Goal: Task Accomplishment & Management: Manage account settings

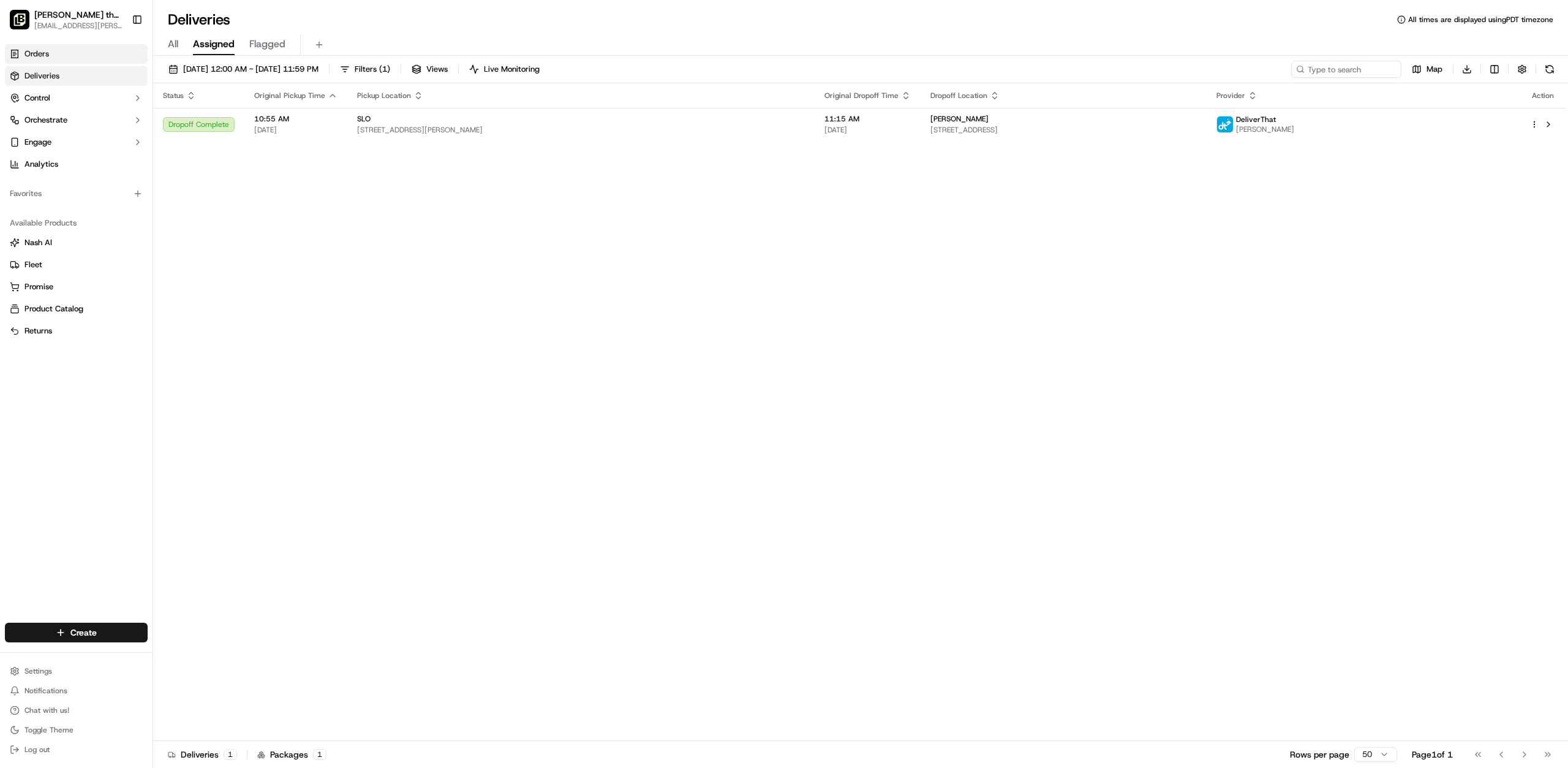
click at [117, 56] on link "Orders" at bounding box center [76, 54] width 142 height 20
click at [114, 55] on link "Orders" at bounding box center [76, 54] width 142 height 20
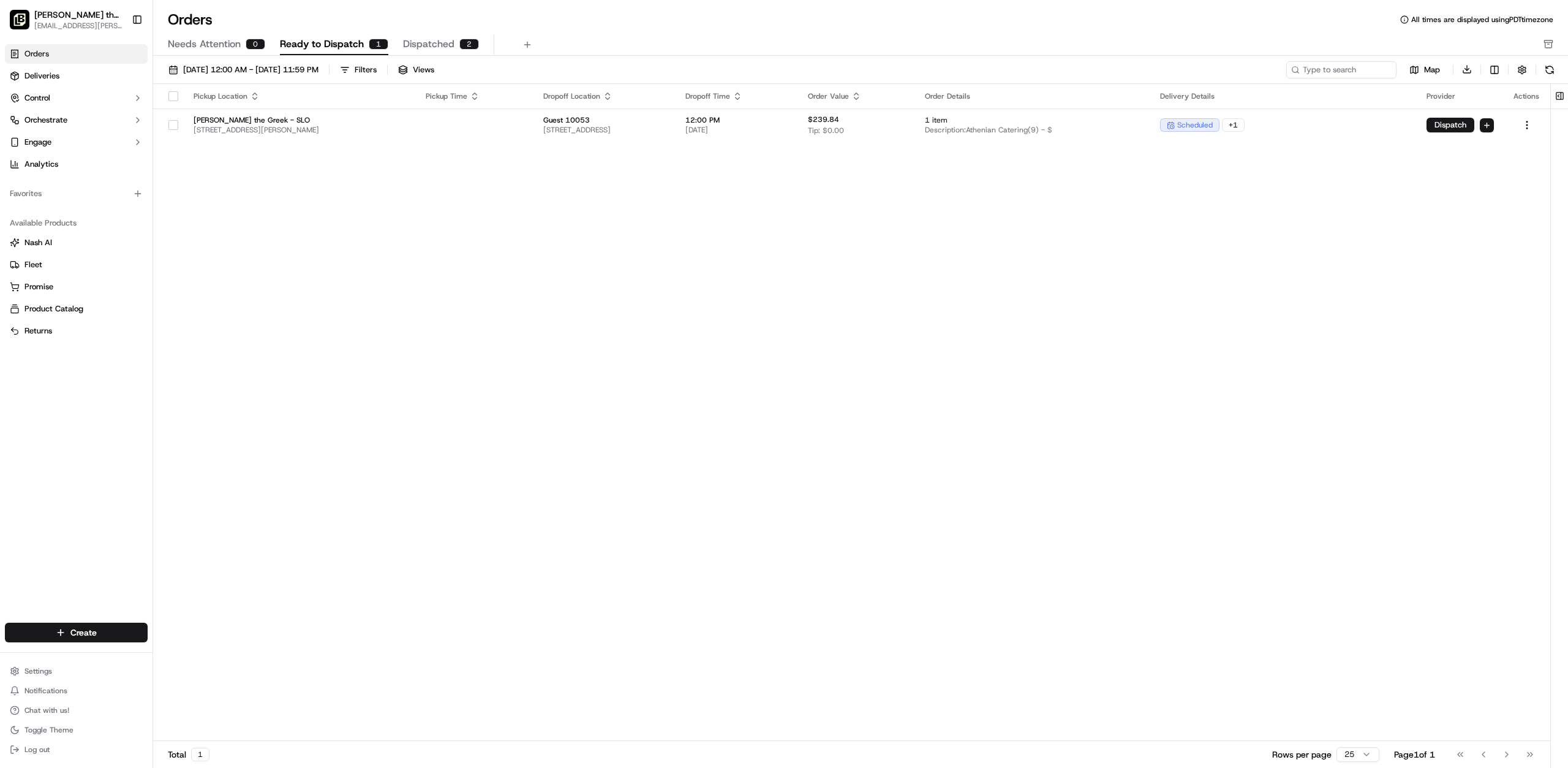
click at [437, 47] on span "Dispatched" at bounding box center [429, 44] width 51 height 14
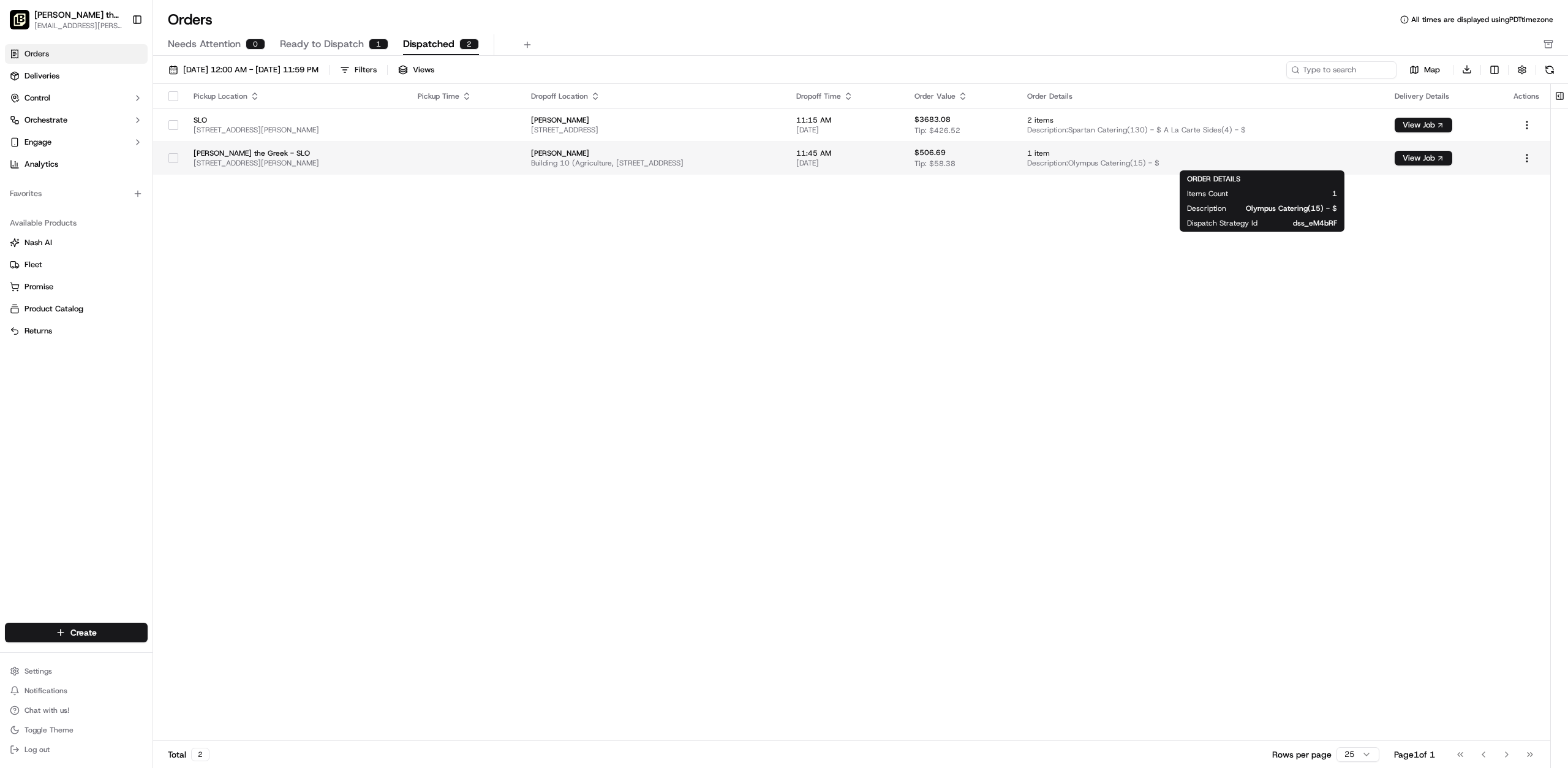
click at [1171, 150] on span "1 item" at bounding box center [1201, 153] width 348 height 10
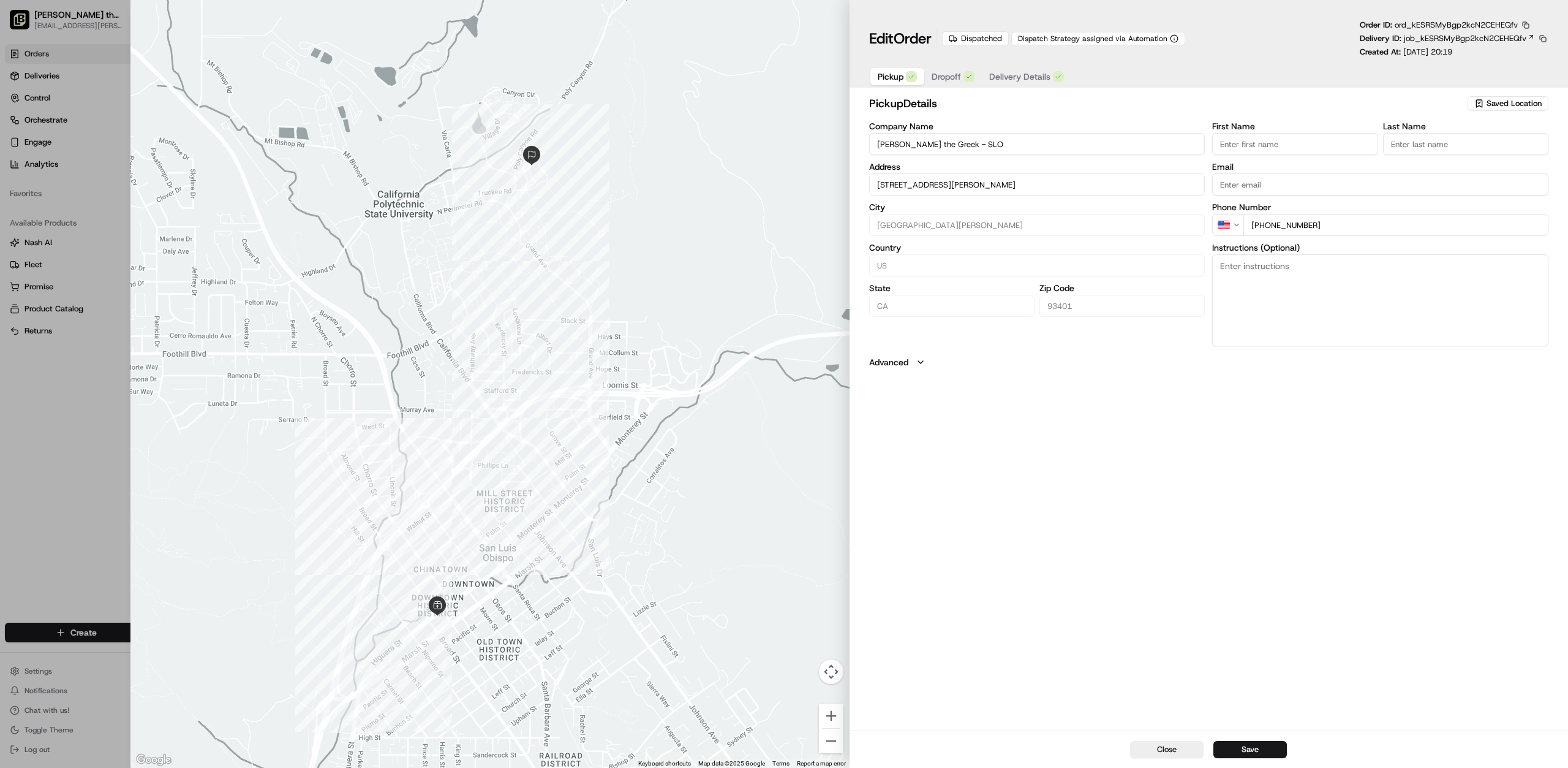
click at [963, 73] on button "Dropoff" at bounding box center [953, 76] width 58 height 17
click at [1011, 83] on button "Delivery Details" at bounding box center [1027, 76] width 90 height 17
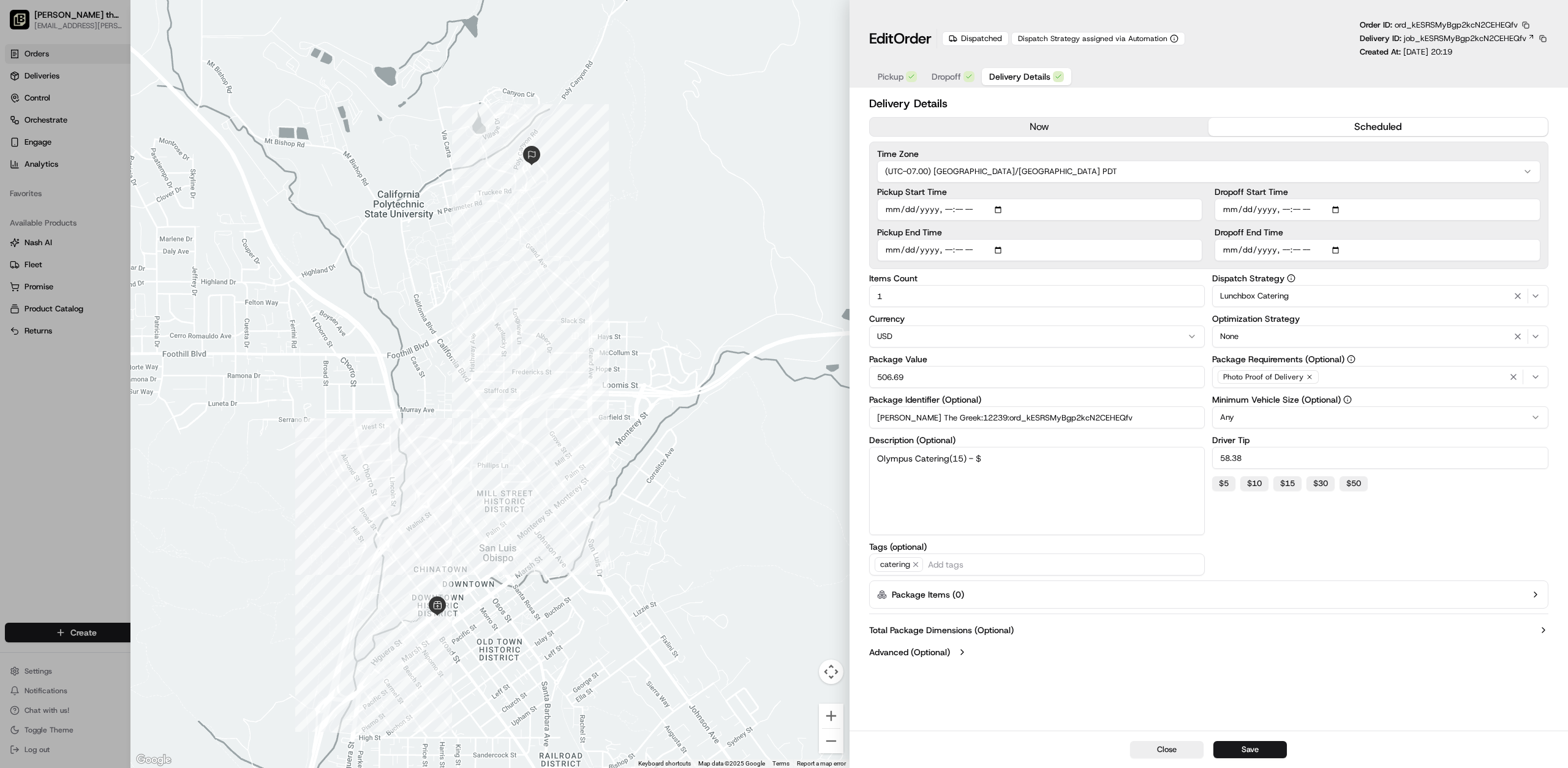
click at [952, 83] on button "Dropoff" at bounding box center [953, 76] width 58 height 17
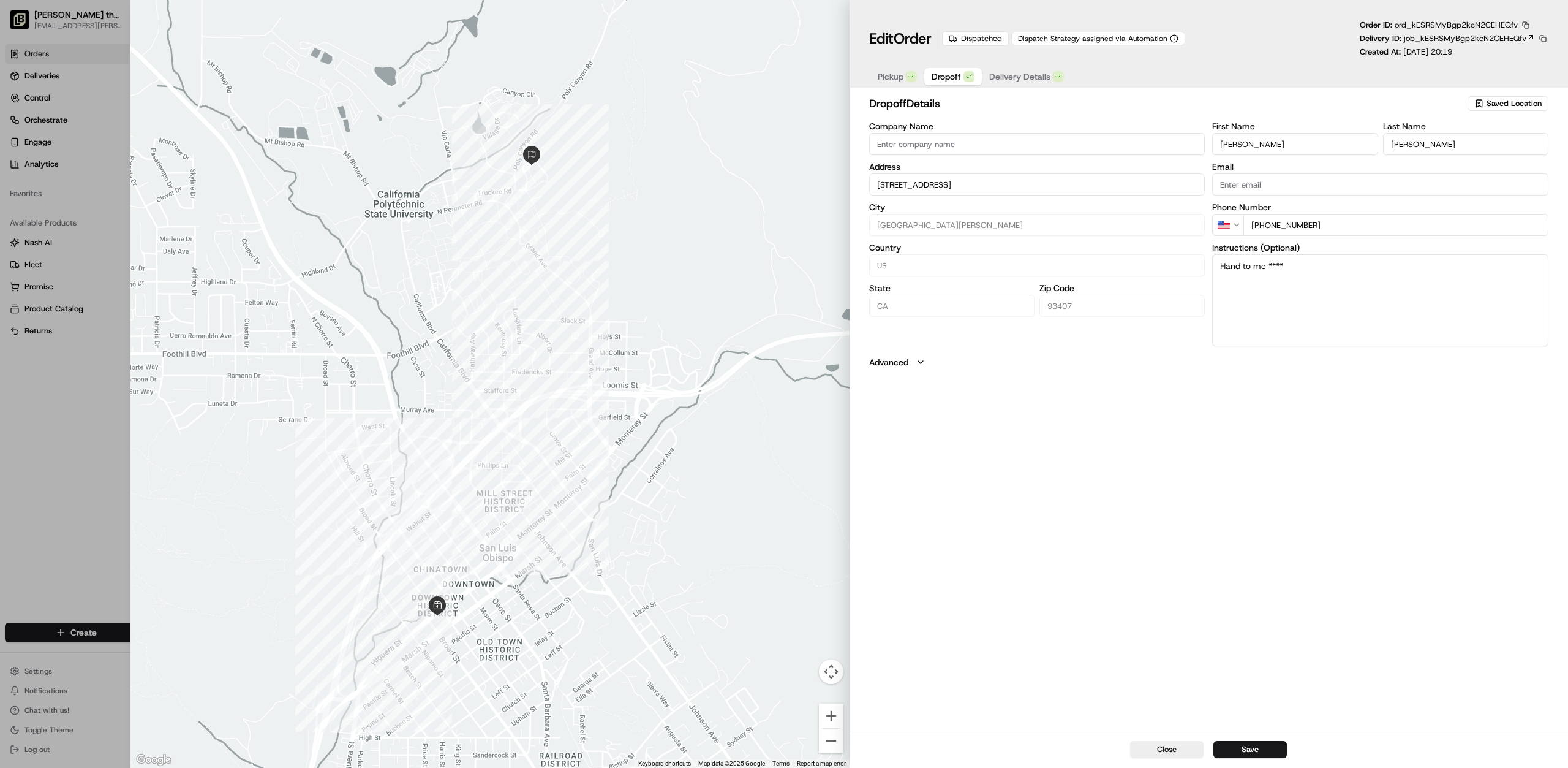
click at [913, 80] on div "button" at bounding box center [912, 77] width 11 height 11
click at [922, 354] on div "pickup Details Saved Location Company Name Nick the Greek - SLO Address 733 Hig…" at bounding box center [1208, 232] width 679 height 274
click at [923, 362] on icon "button" at bounding box center [920, 362] width 10 height 10
click at [935, 65] on div "Pickup Dropoff Delivery Details" at bounding box center [971, 76] width 203 height 22
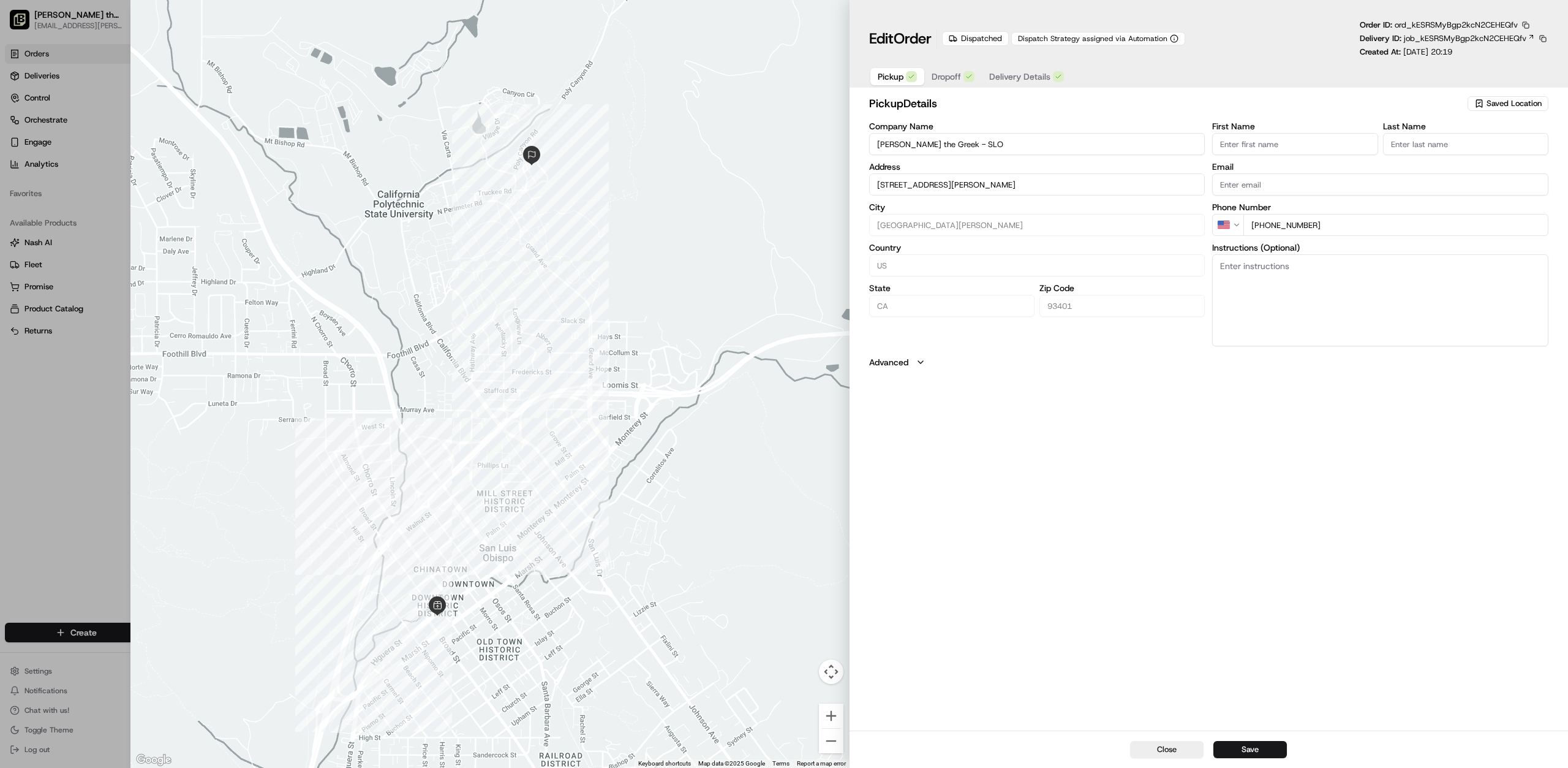
click at [936, 67] on div "Pickup Dropoff Delivery Details" at bounding box center [971, 77] width 203 height 22
click at [937, 70] on button "Dropoff" at bounding box center [953, 76] width 58 height 17
click at [1027, 85] on button "Delivery Details" at bounding box center [1027, 76] width 90 height 17
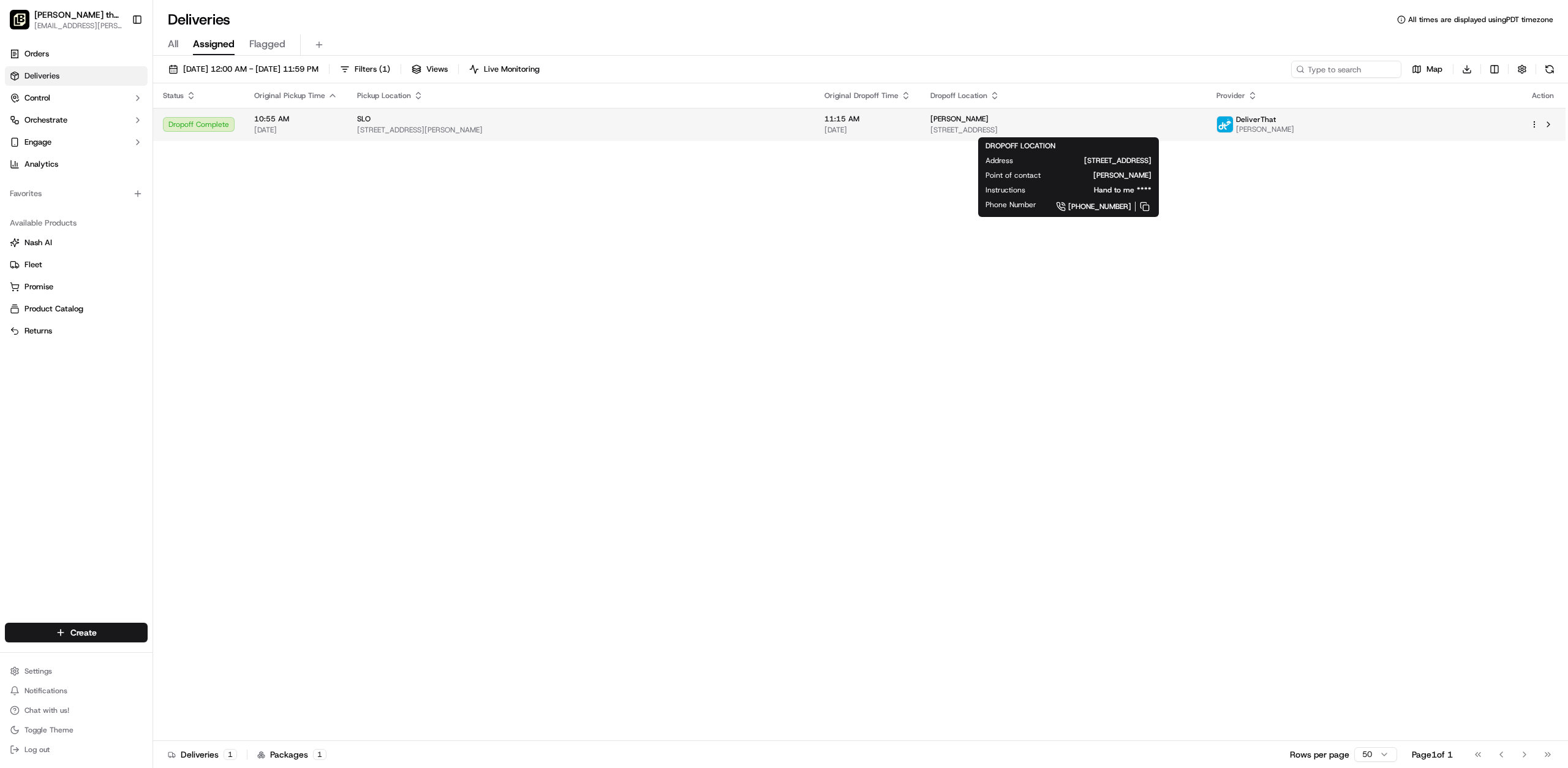
click at [930, 135] on span "[STREET_ADDRESS]" at bounding box center [1063, 130] width 266 height 10
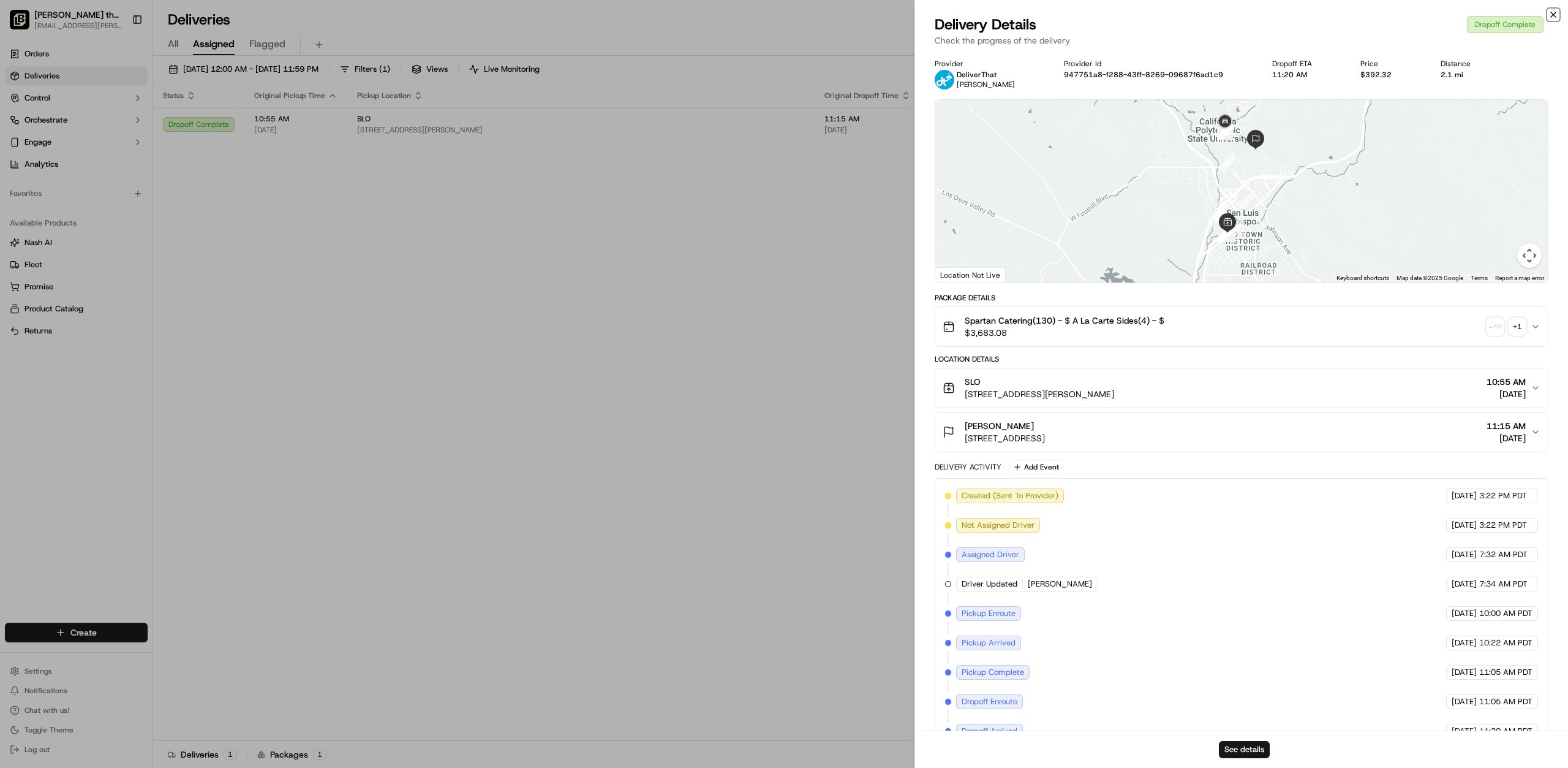
click at [1556, 14] on icon "button" at bounding box center [1553, 14] width 10 height 10
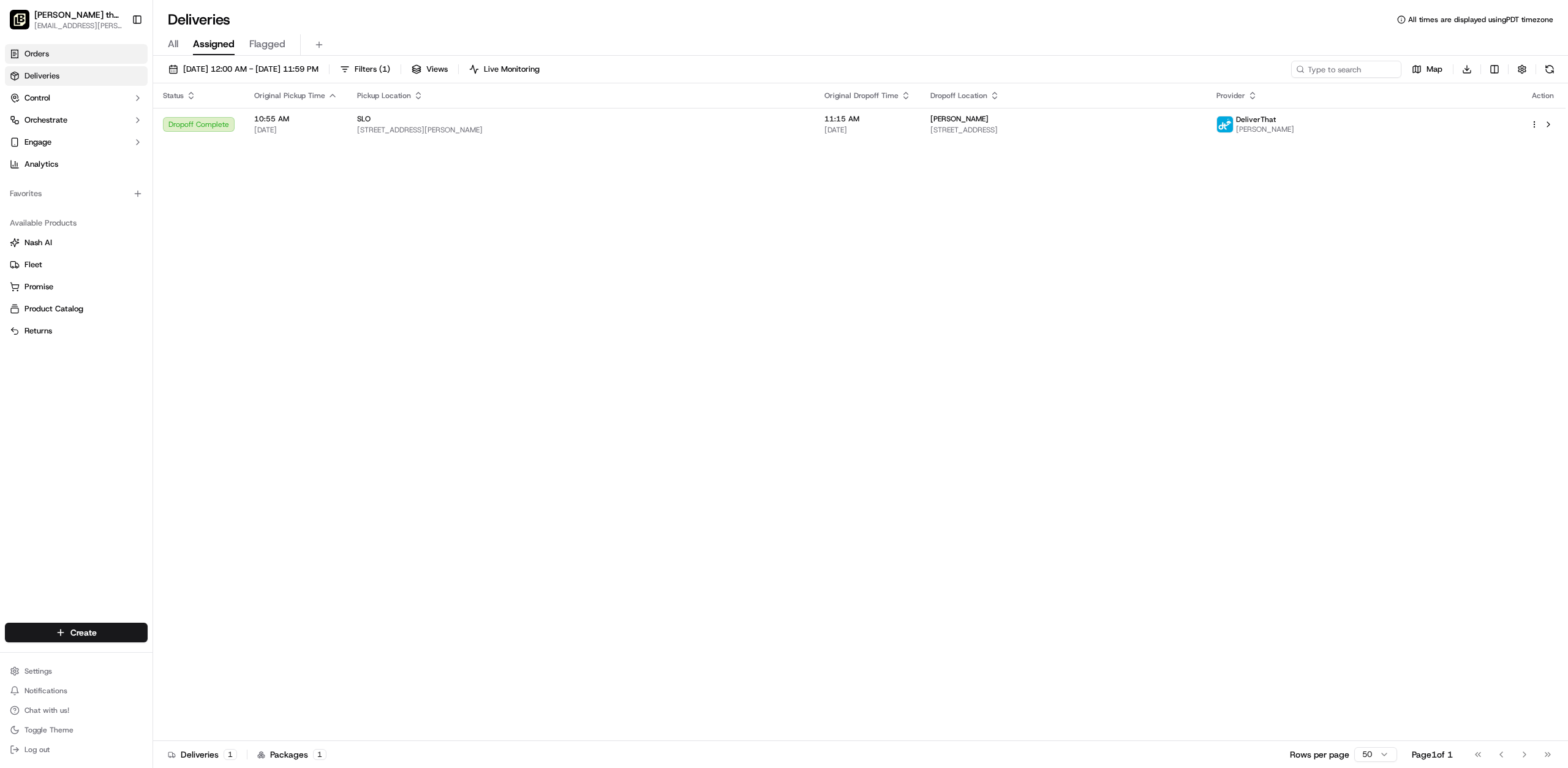
click at [113, 58] on link "Orders" at bounding box center [76, 54] width 142 height 20
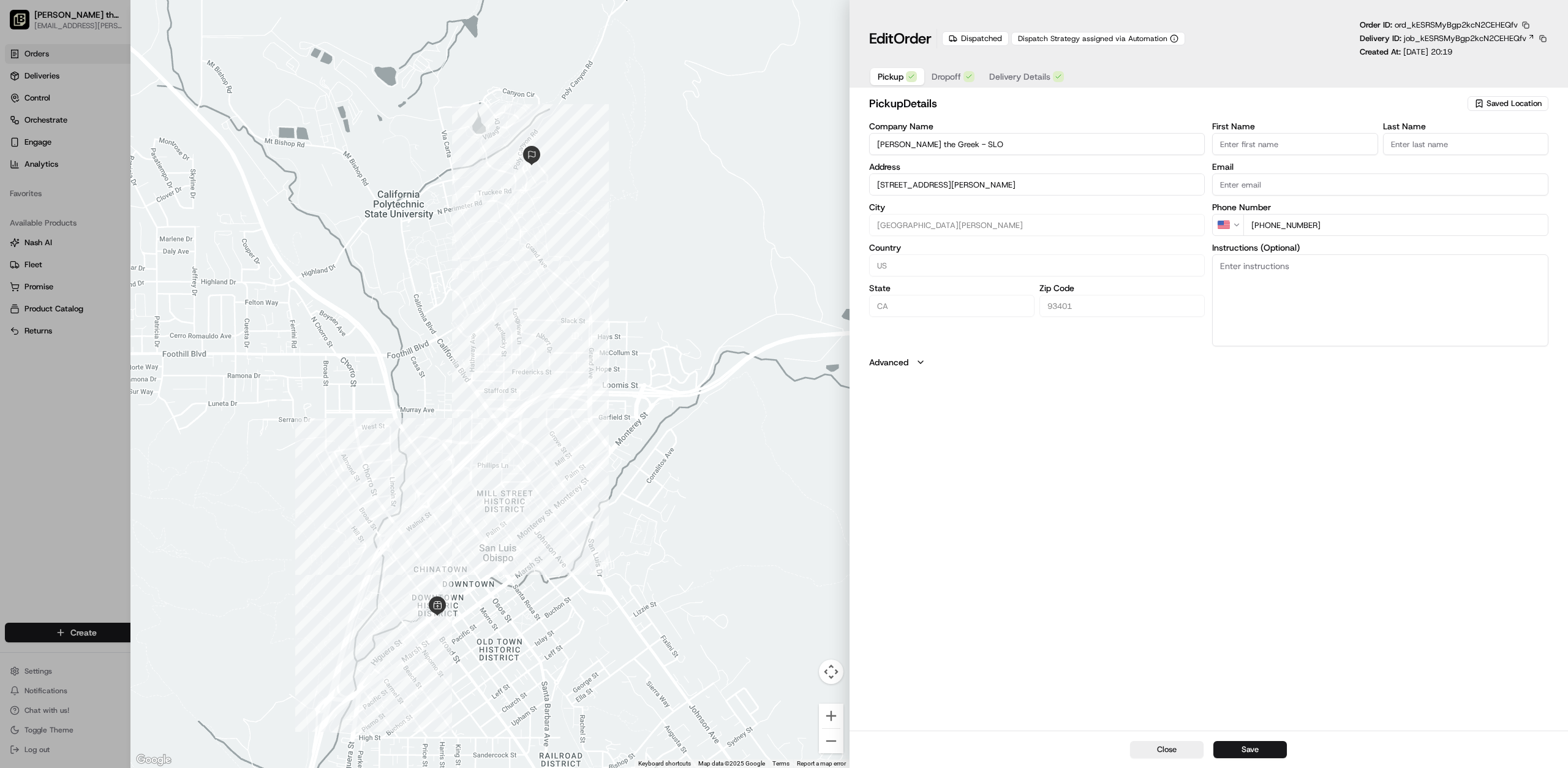
type input "+1"
click at [117, 90] on div at bounding box center [784, 384] width 1568 height 768
